Goal: Task Accomplishment & Management: Use online tool/utility

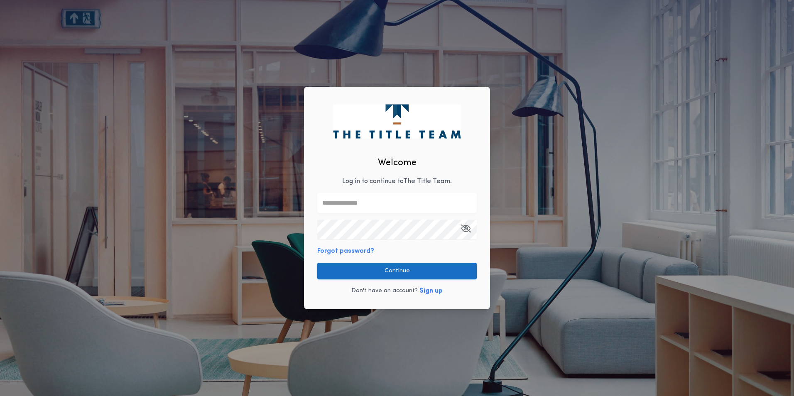
type input "**********"
click at [402, 274] on button "Continue" at bounding box center [396, 271] width 159 height 17
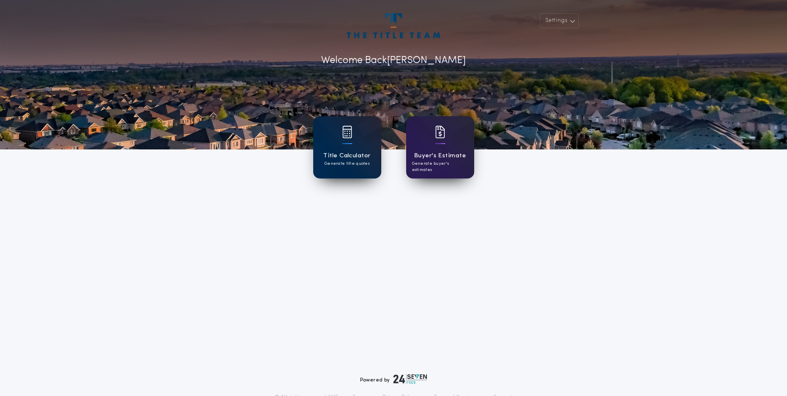
click at [324, 132] on div "Title Calculator Generate title quotes" at bounding box center [347, 147] width 68 height 62
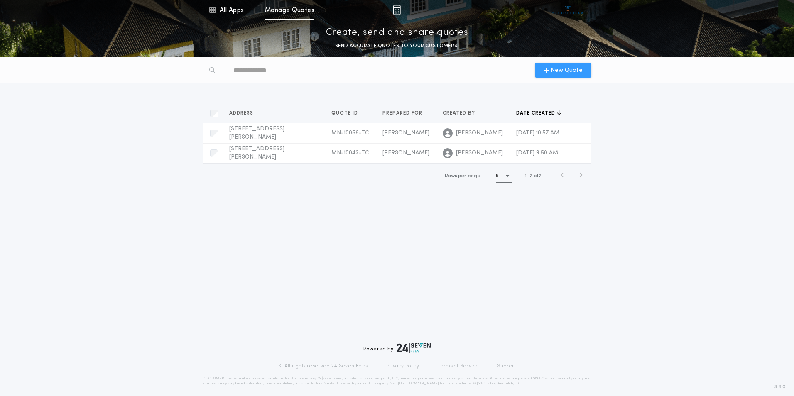
click at [563, 74] on span "New Quote" at bounding box center [566, 70] width 32 height 9
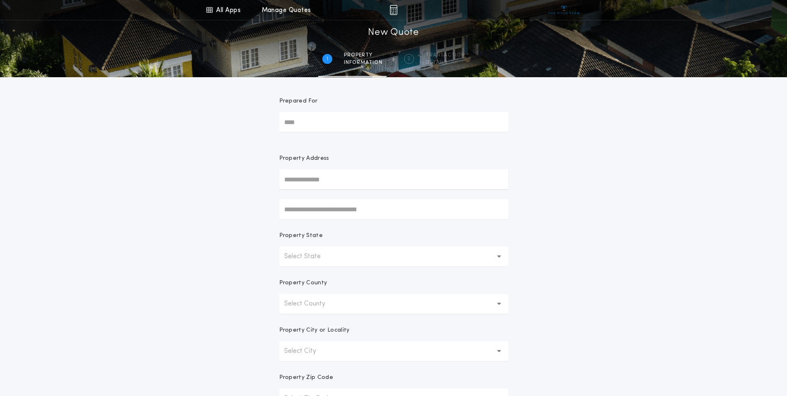
click at [415, 124] on input "Prepared For" at bounding box center [393, 122] width 229 height 20
type input "*"
type input "**********"
click at [398, 181] on input "text" at bounding box center [393, 179] width 229 height 20
type input "**********"
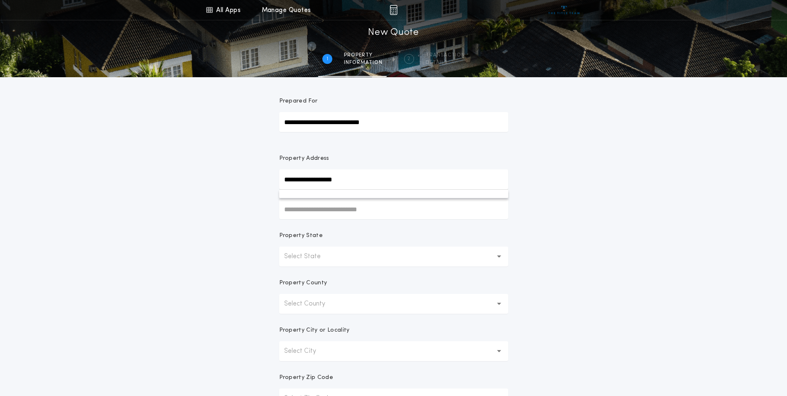
click at [447, 156] on p "Property Address" at bounding box center [393, 158] width 229 height 8
click at [350, 252] on button "Select State" at bounding box center [393, 257] width 229 height 20
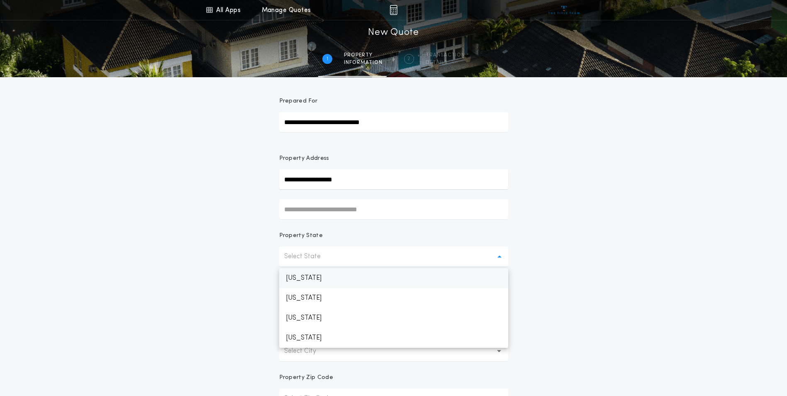
click at [357, 277] on p "[US_STATE]" at bounding box center [393, 278] width 229 height 20
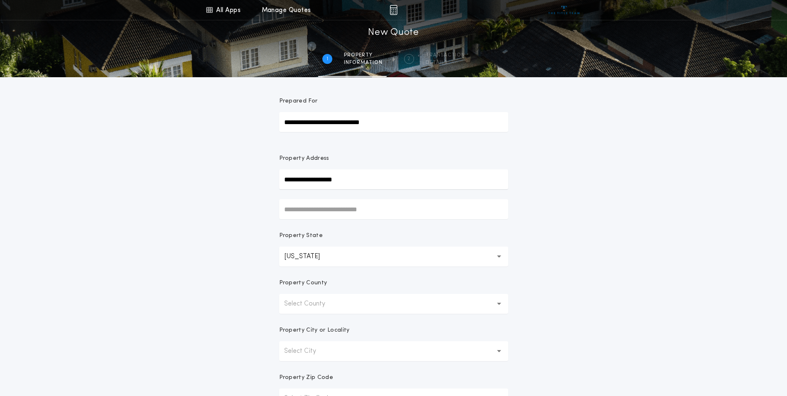
click at [360, 298] on button "Select County" at bounding box center [393, 304] width 229 height 20
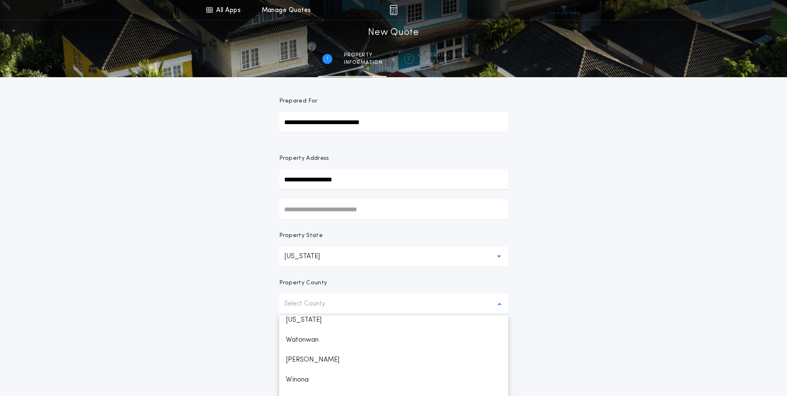
scroll to position [1567, 0]
click at [332, 332] on p "Wadena" at bounding box center [393, 332] width 229 height 20
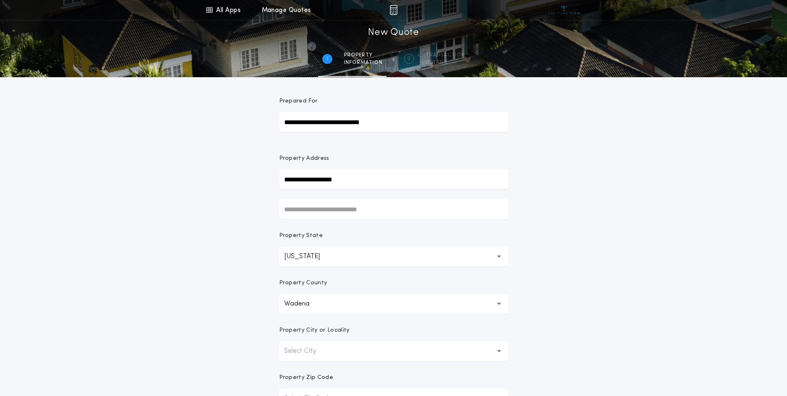
click at [351, 348] on button "Select City" at bounding box center [393, 351] width 229 height 20
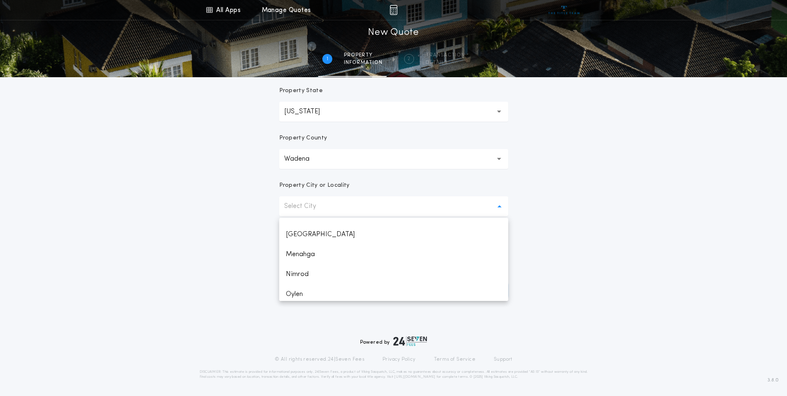
scroll to position [136, 0]
click at [352, 291] on p "Wadena" at bounding box center [393, 291] width 229 height 20
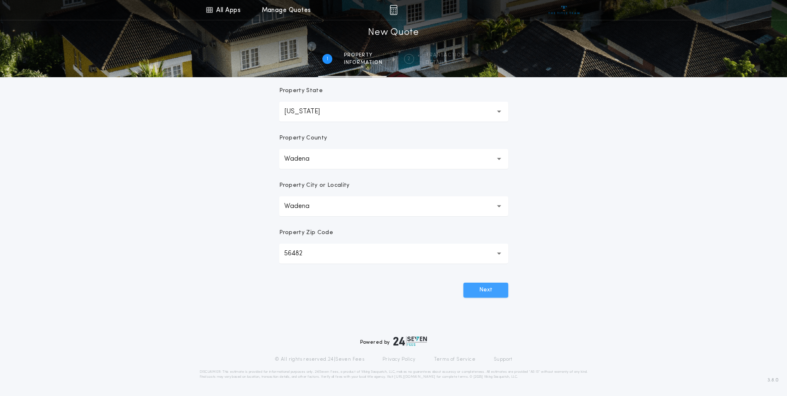
click at [504, 292] on button "Next" at bounding box center [486, 290] width 45 height 15
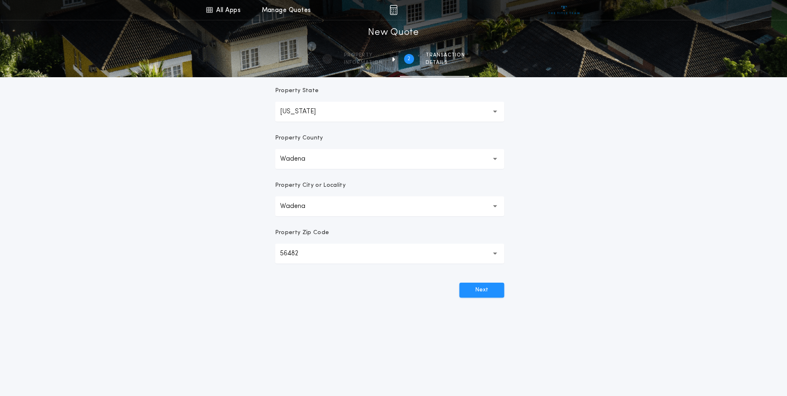
scroll to position [0, 0]
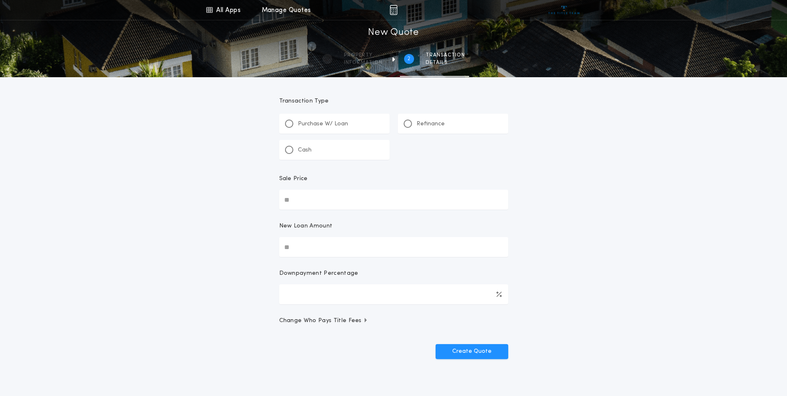
click at [430, 121] on p "Refinance" at bounding box center [431, 124] width 28 height 8
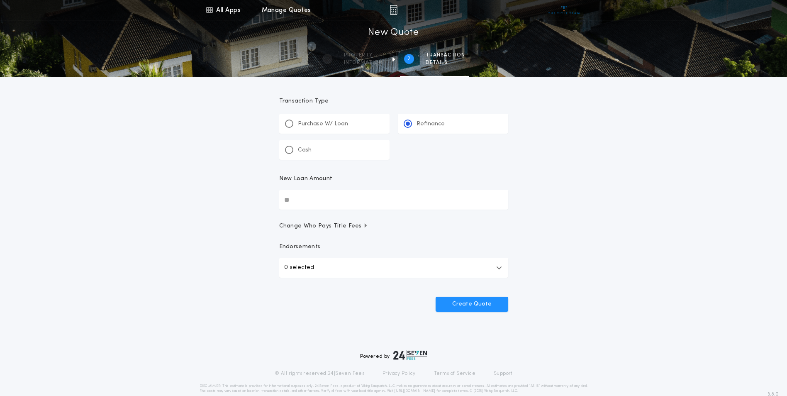
click at [342, 198] on input "New Loan Amount" at bounding box center [393, 200] width 229 height 20
type input "********"
click at [464, 164] on form "Transaction Type ********* Purchase W/ Loan Refinance Cash New Loan Amount ****…" at bounding box center [393, 194] width 249 height 234
click at [479, 305] on button "Create Quote" at bounding box center [472, 304] width 73 height 15
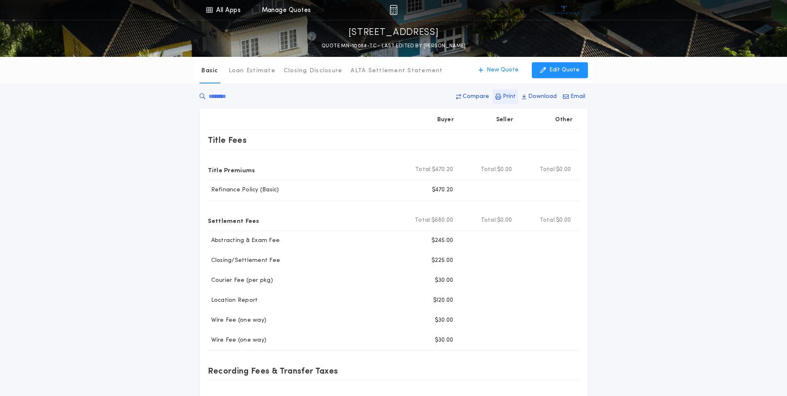
click at [513, 98] on p "Print" at bounding box center [509, 97] width 13 height 8
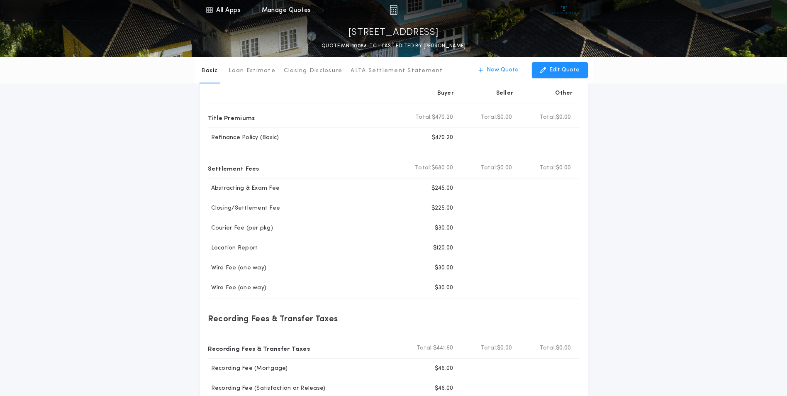
scroll to position [125, 0]
